Goal: Task Accomplishment & Management: Use online tool/utility

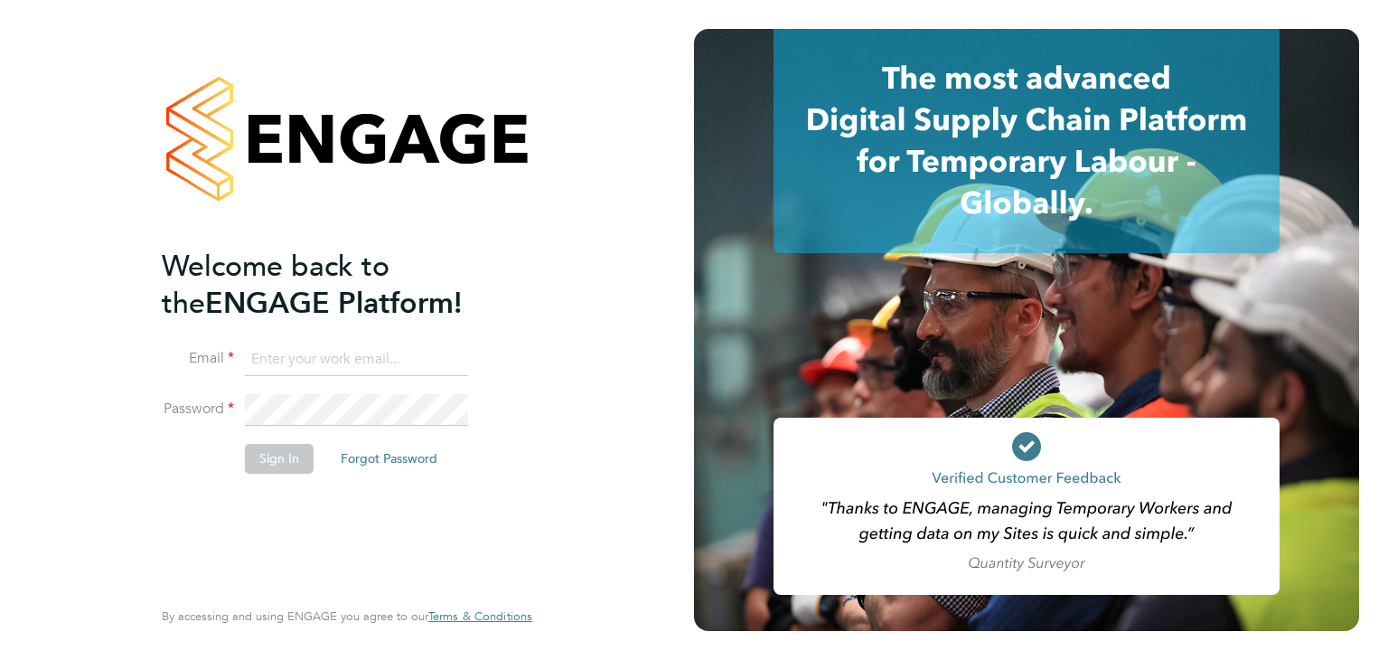
type input "bethanyv@elevationrecruitment.com"
click at [286, 461] on button "Sign In" at bounding box center [279, 458] width 69 height 29
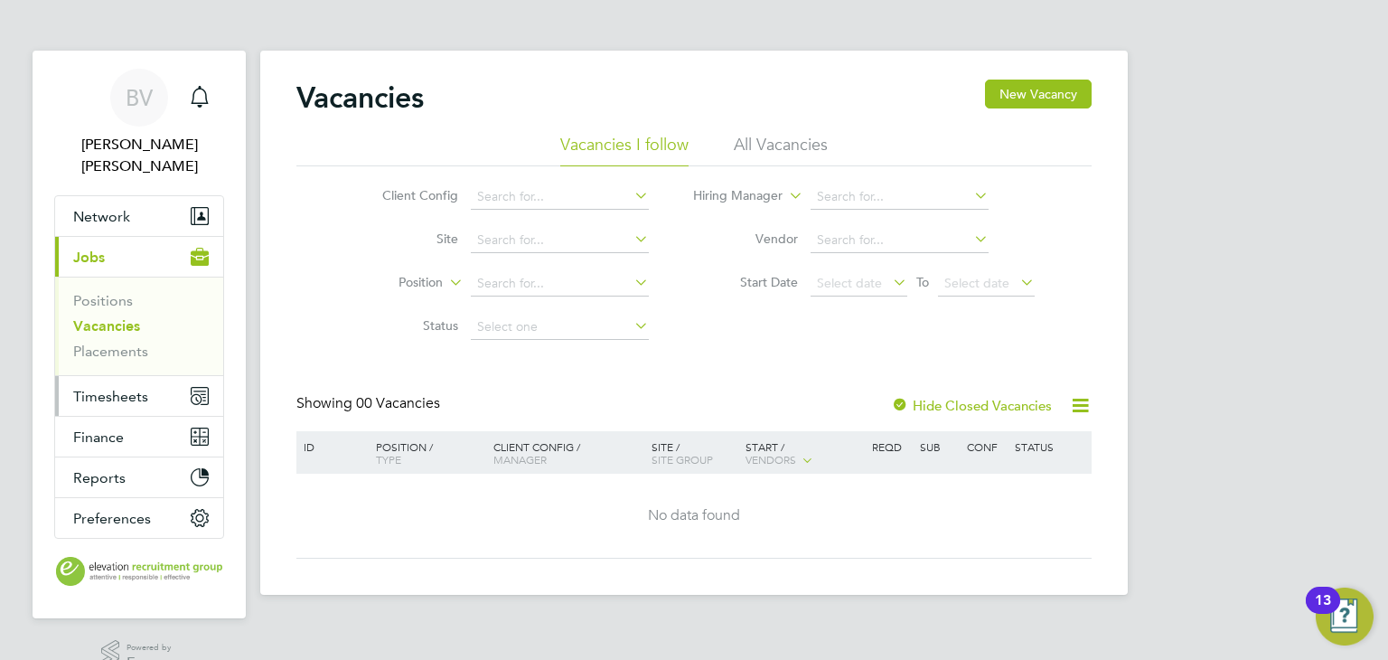
click at [100, 388] on span "Timesheets" at bounding box center [110, 396] width 75 height 17
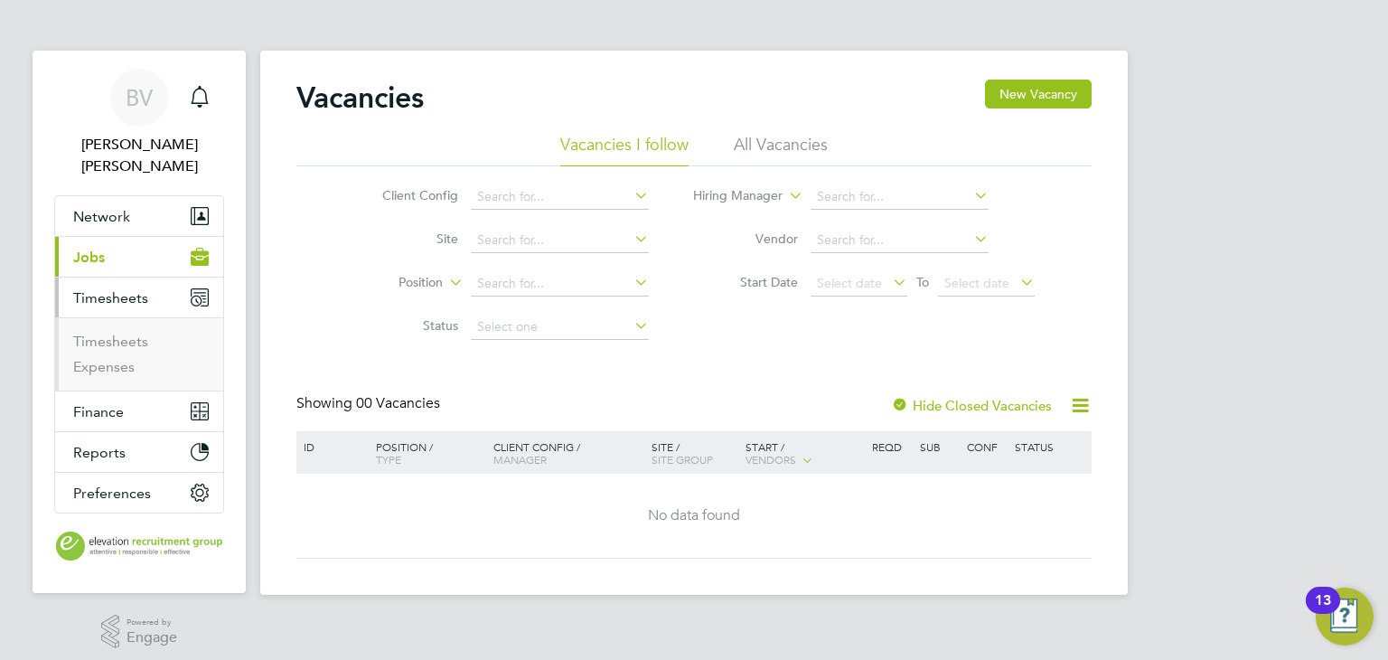
click at [116, 332] on li "Timesheets" at bounding box center [141, 344] width 136 height 25
click at [123, 332] on link "Timesheets" at bounding box center [110, 340] width 75 height 17
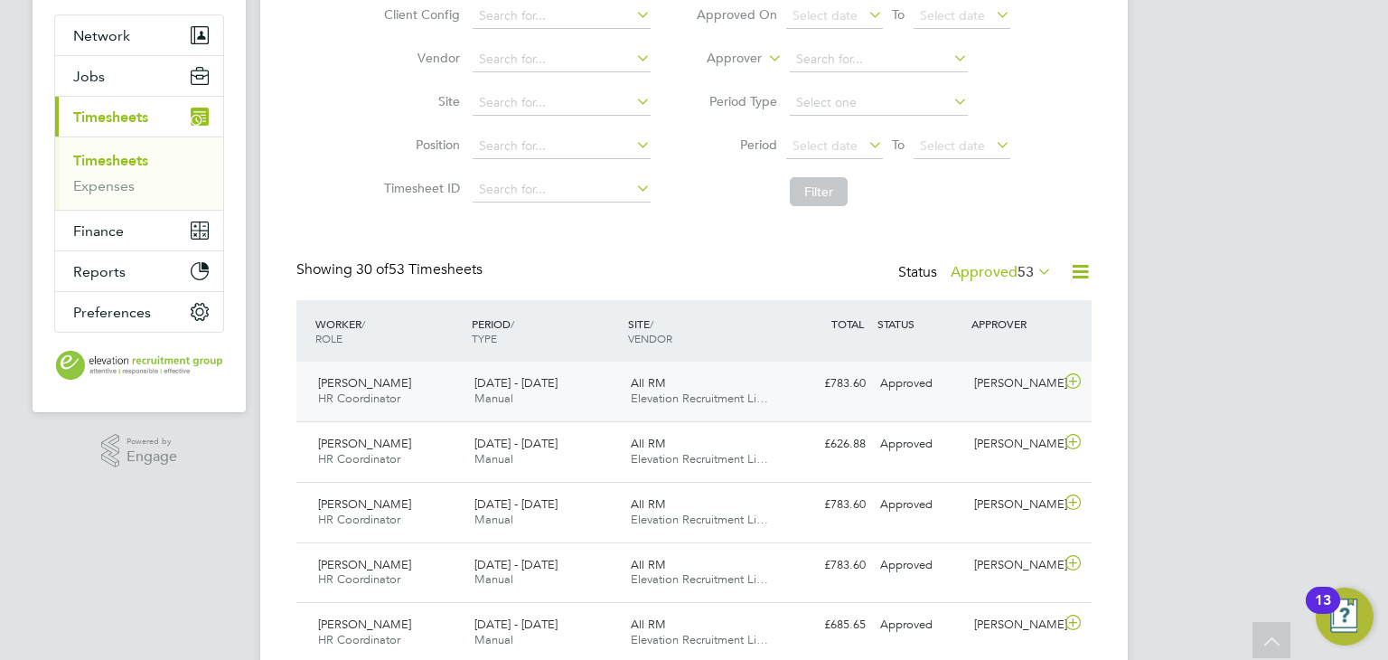
click at [1072, 380] on icon at bounding box center [1073, 381] width 23 height 14
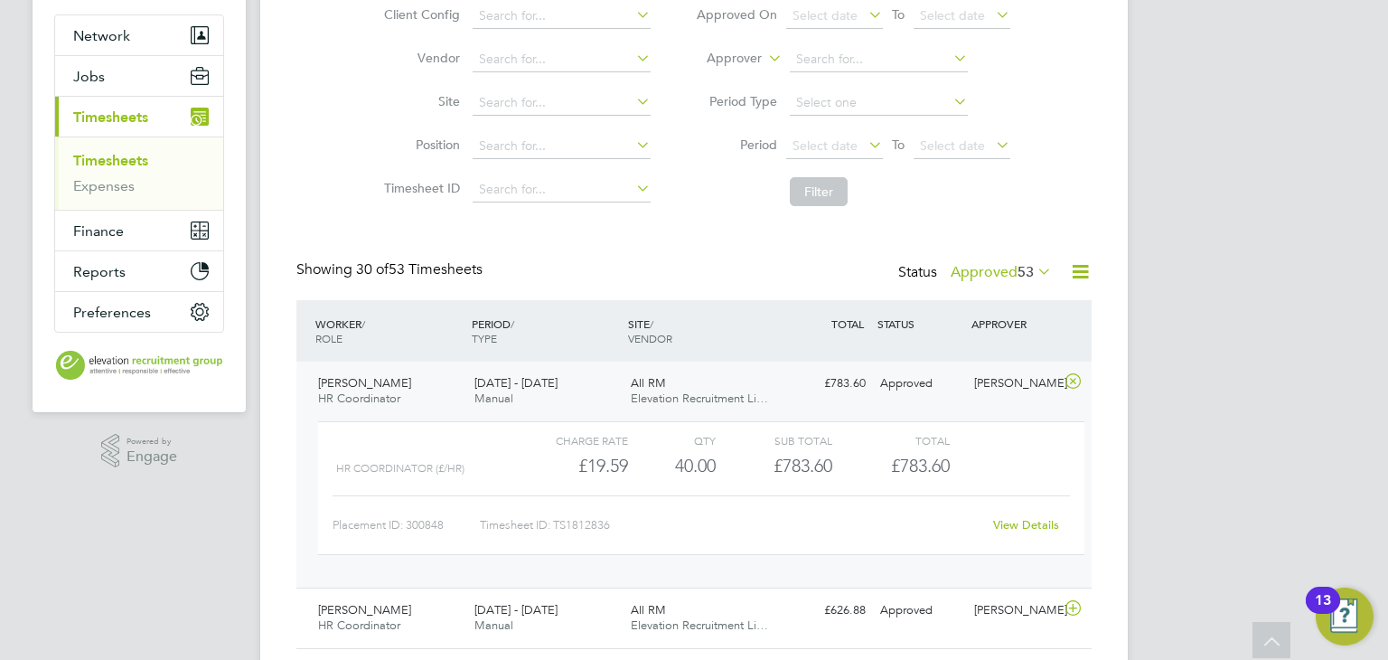
click at [1023, 532] on link "View Details" at bounding box center [1026, 524] width 66 height 15
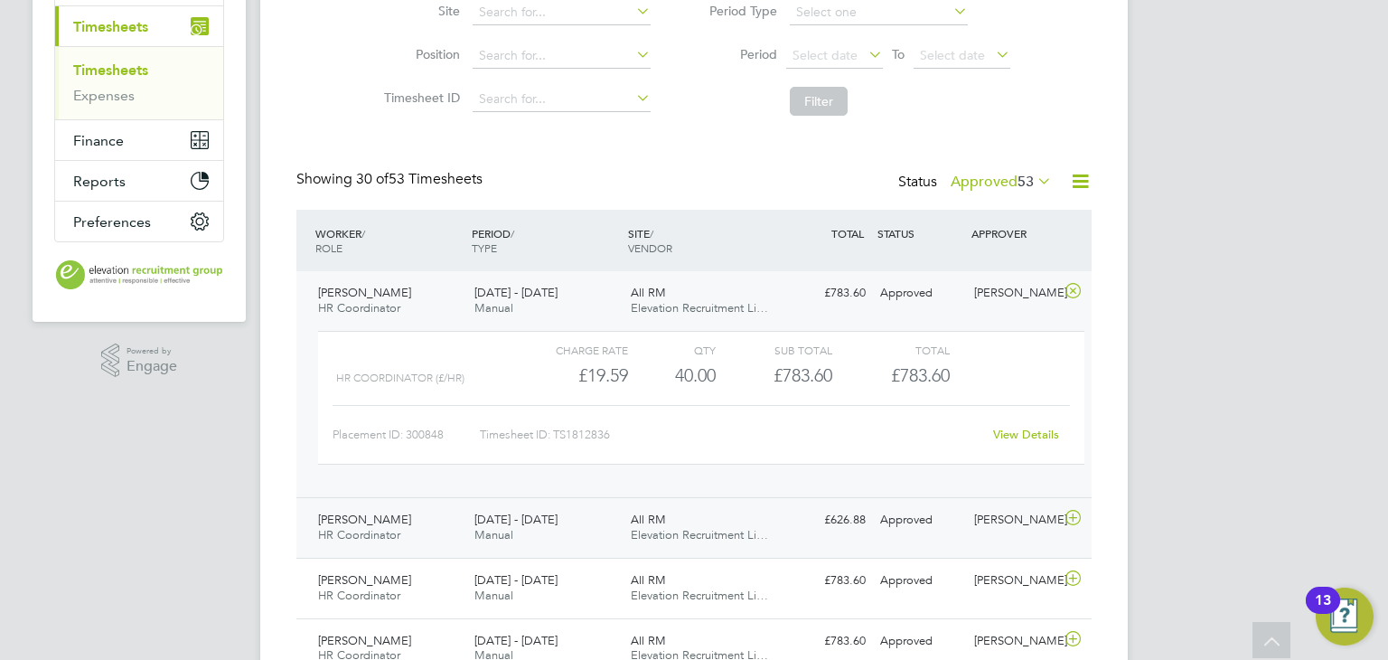
click at [1072, 525] on icon at bounding box center [1073, 517] width 23 height 14
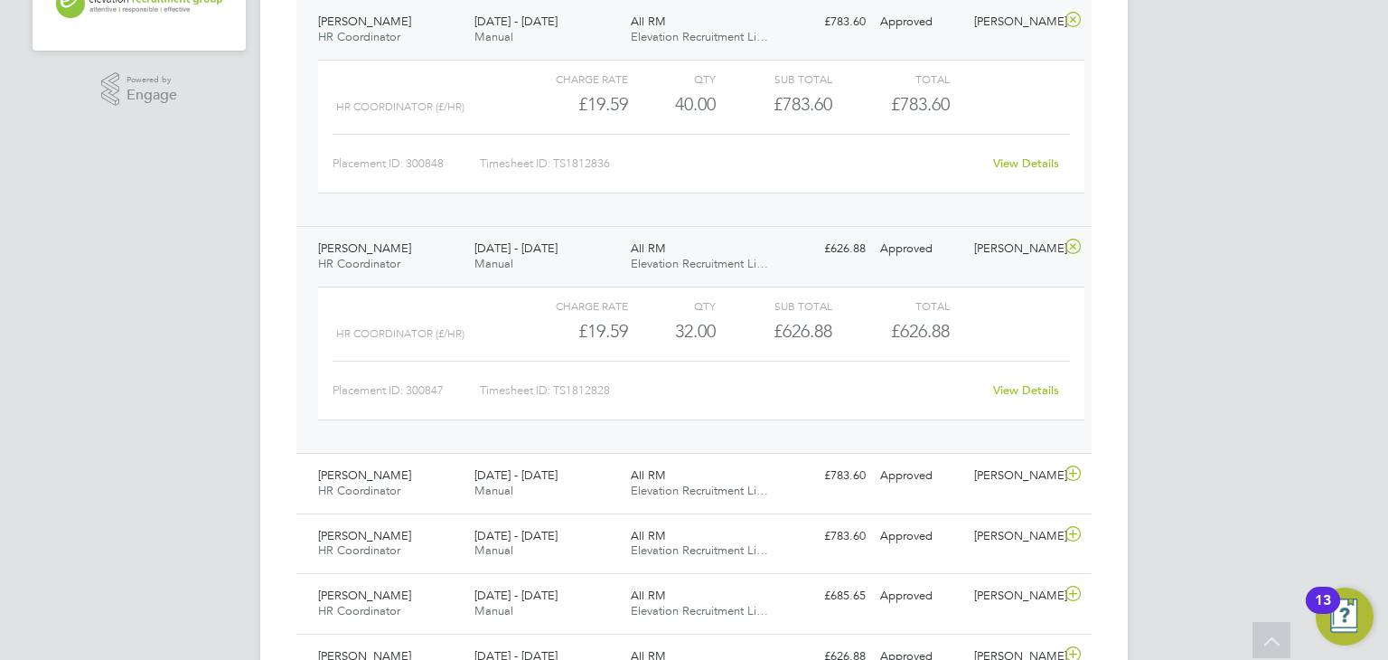
click at [1010, 398] on link "View Details" at bounding box center [1026, 389] width 66 height 15
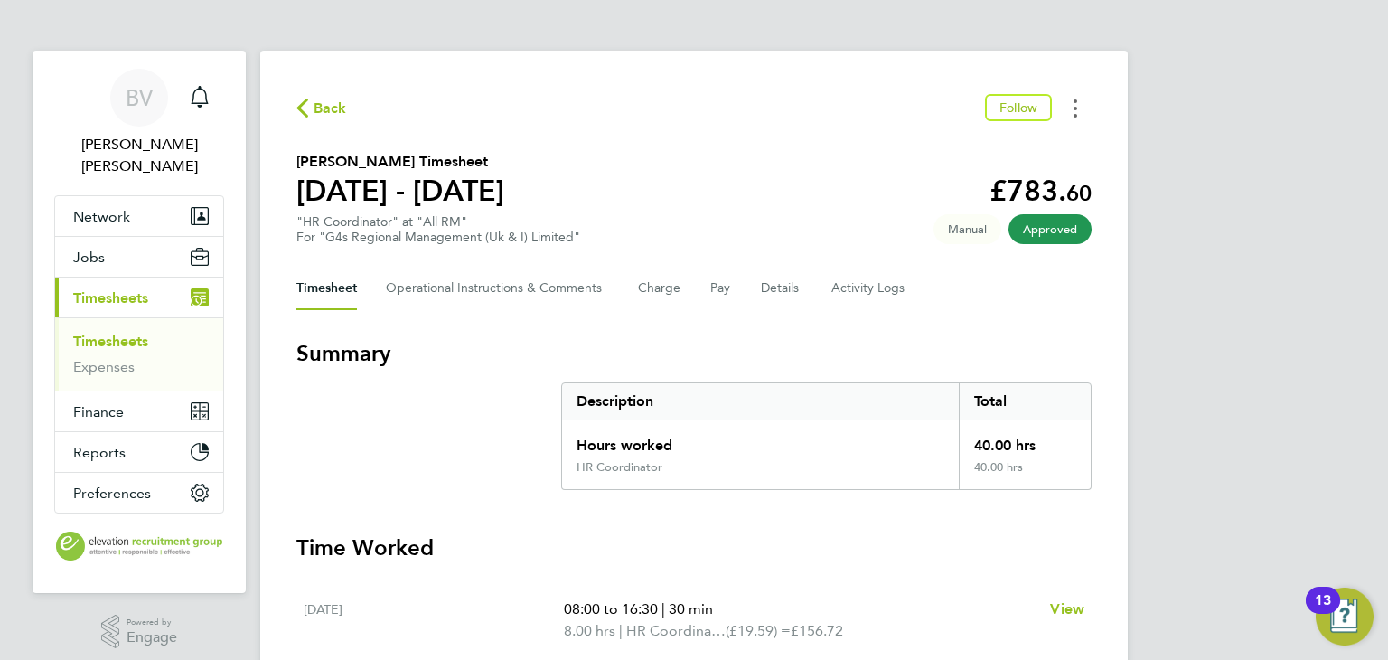
drag, startPoint x: 736, startPoint y: 156, endPoint x: 1073, endPoint y: 120, distance: 338.9
click at [1073, 120] on button "Timesheets Menu" at bounding box center [1075, 108] width 33 height 28
click at [1016, 156] on link "Download timesheet" at bounding box center [983, 148] width 217 height 36
click at [1068, 118] on button "Timesheets Menu" at bounding box center [1075, 108] width 33 height 28
click at [1004, 146] on link "Download timesheet" at bounding box center [983, 148] width 217 height 36
